Goal: Task Accomplishment & Management: Use online tool/utility

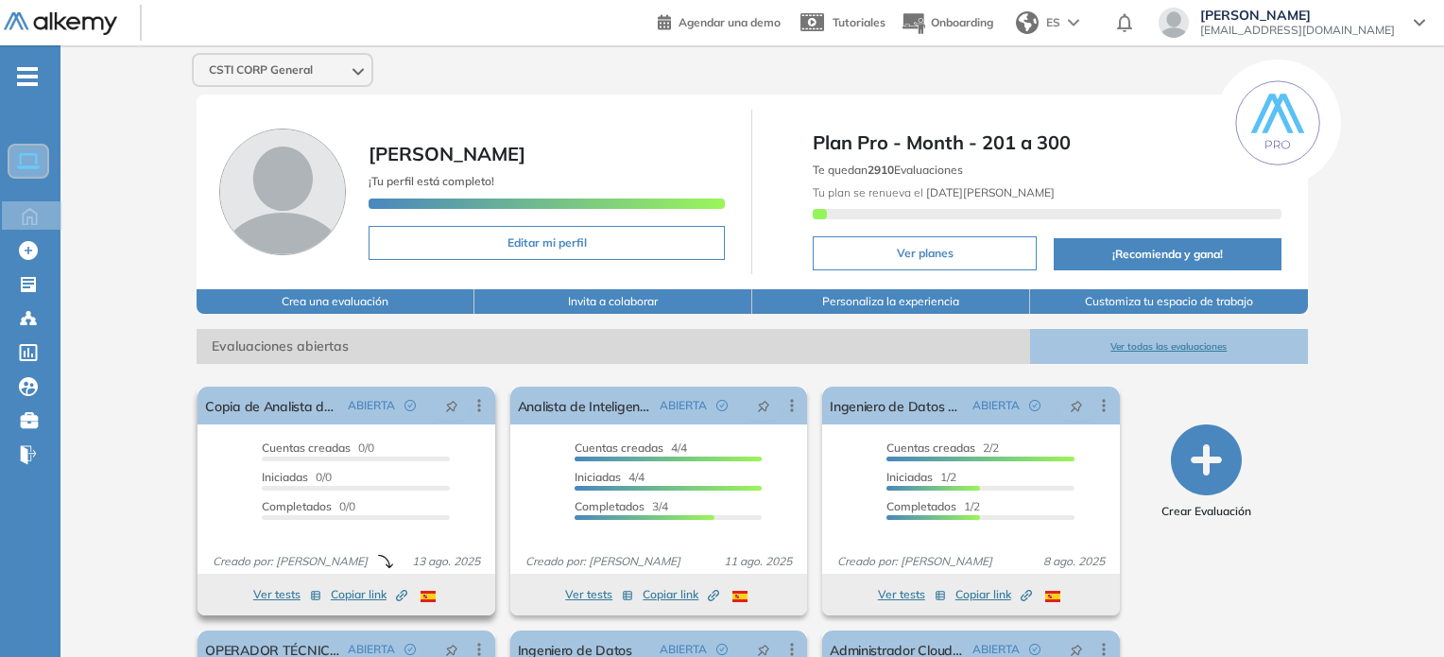
click at [268, 592] on button "Ver tests" at bounding box center [287, 594] width 68 height 23
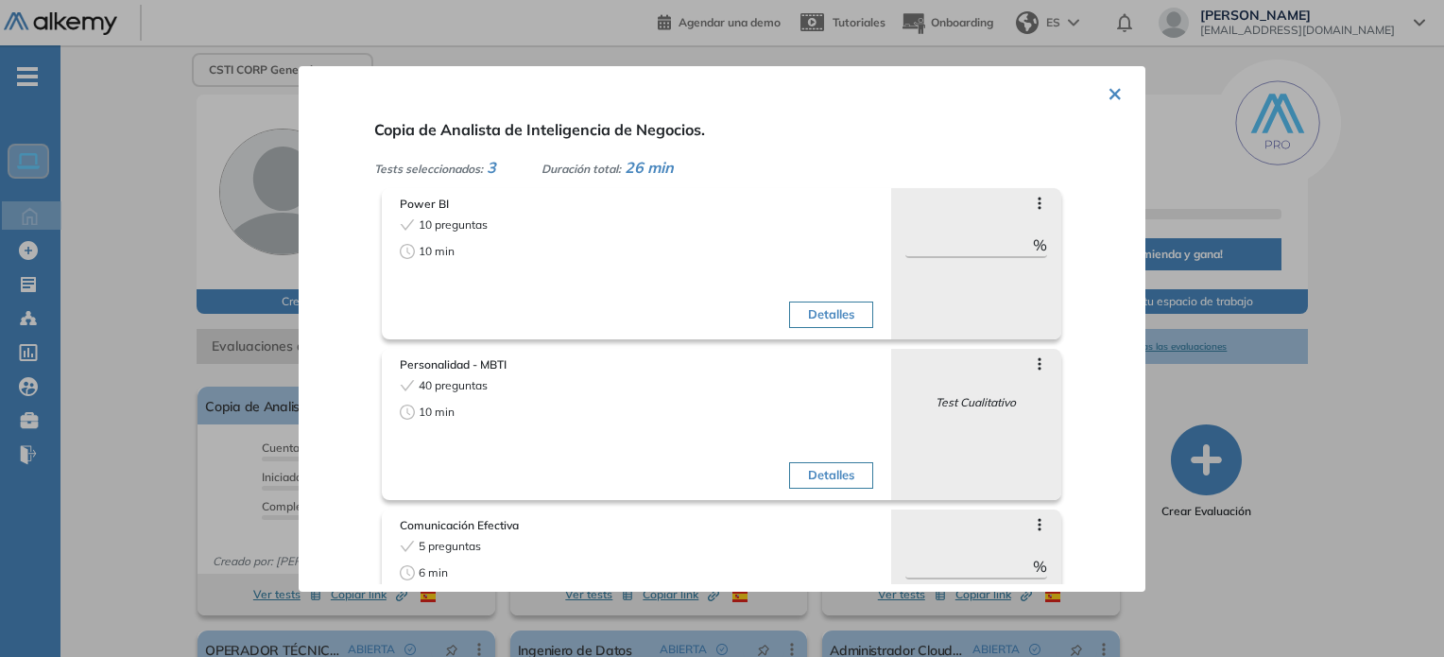
click at [1103, 90] on div "× Copia de Analista de Inteligencia de Negocios. Tests seleccionados: 3 Duració…" at bounding box center [722, 329] width 847 height 526
click at [1110, 90] on button "×" at bounding box center [1115, 92] width 15 height 37
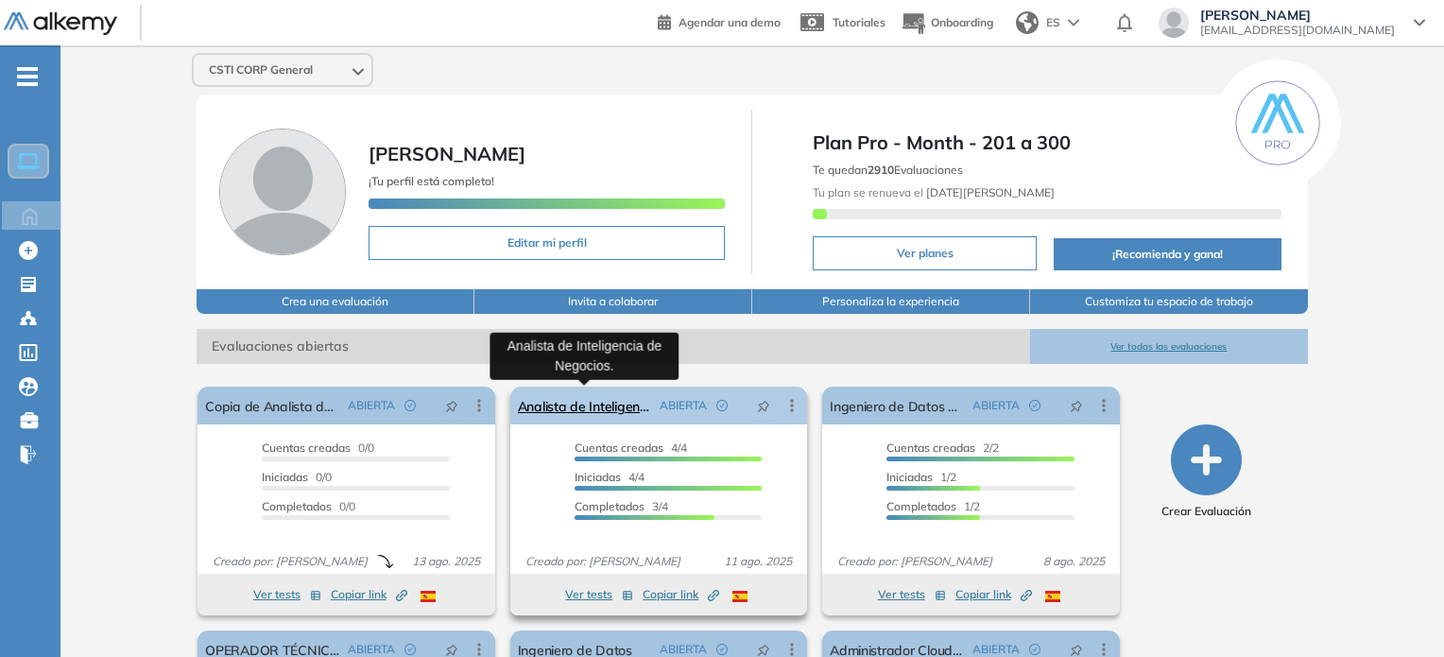
click at [597, 400] on link "Analista de Inteligencia de Negocios." at bounding box center [585, 406] width 134 height 38
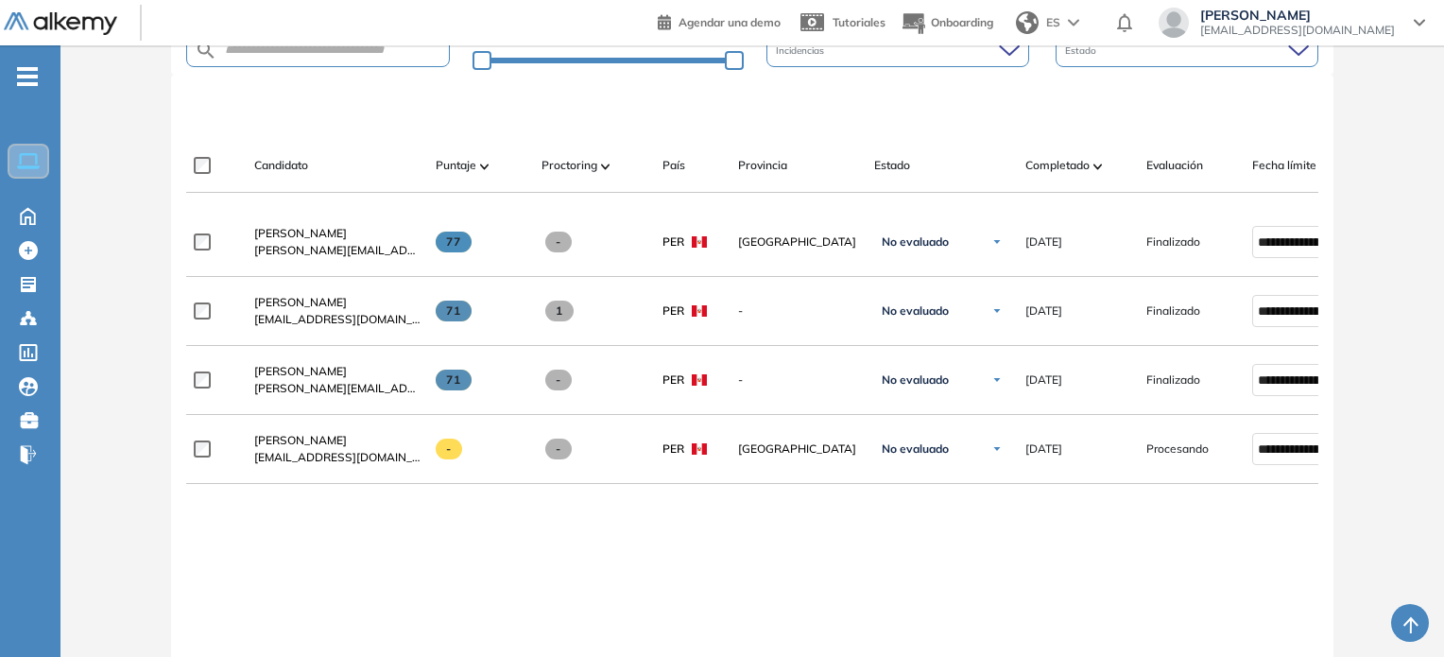
scroll to position [413, 0]
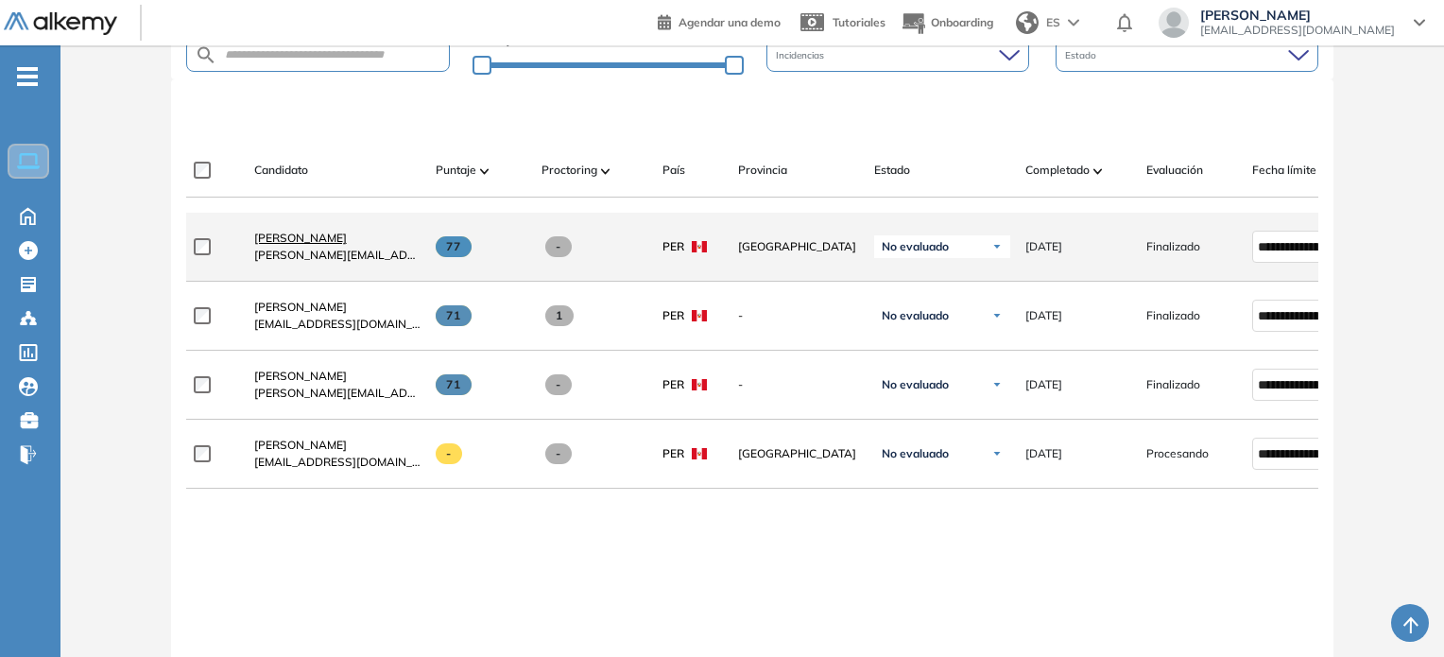
click at [331, 240] on span "[PERSON_NAME]" at bounding box center [300, 238] width 93 height 14
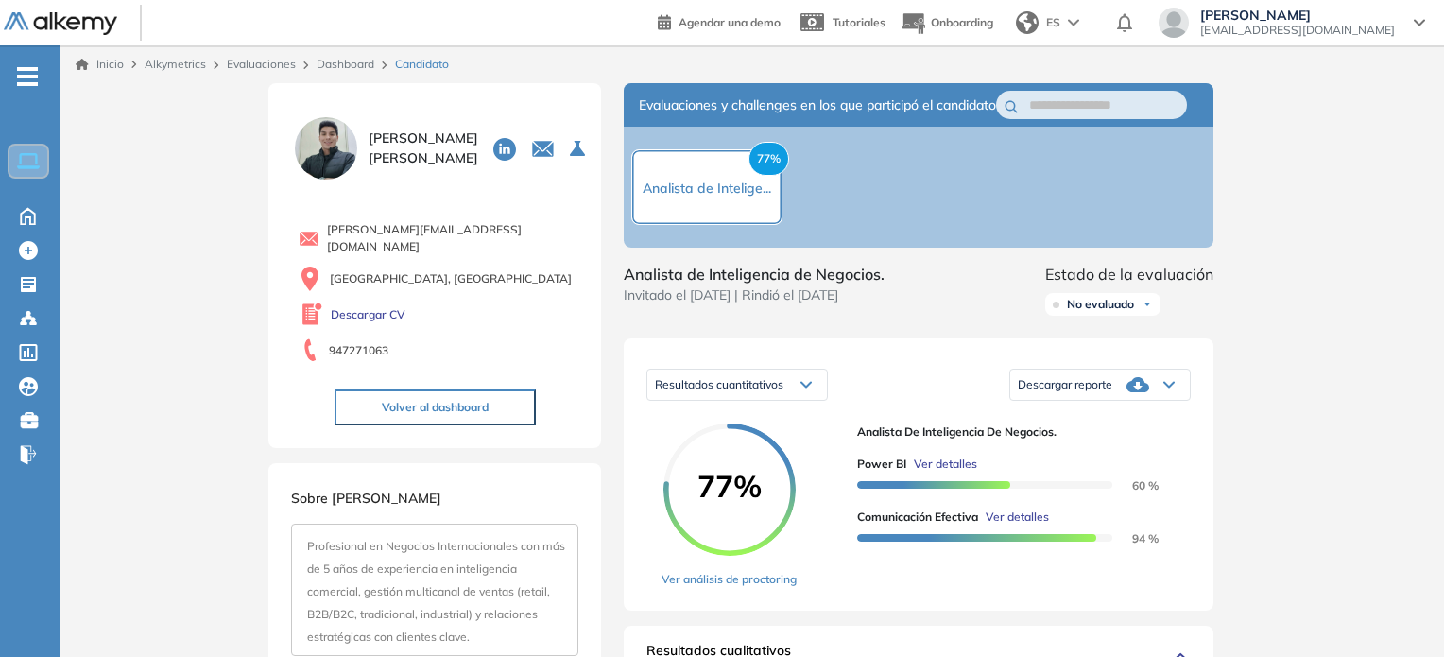
click at [1120, 404] on div "Descargar reporte" at bounding box center [1101, 385] width 180 height 38
click at [1107, 439] on iframe "Widget de chat" at bounding box center [1274, 548] width 339 height 218
